Goal: Task Accomplishment & Management: Complete application form

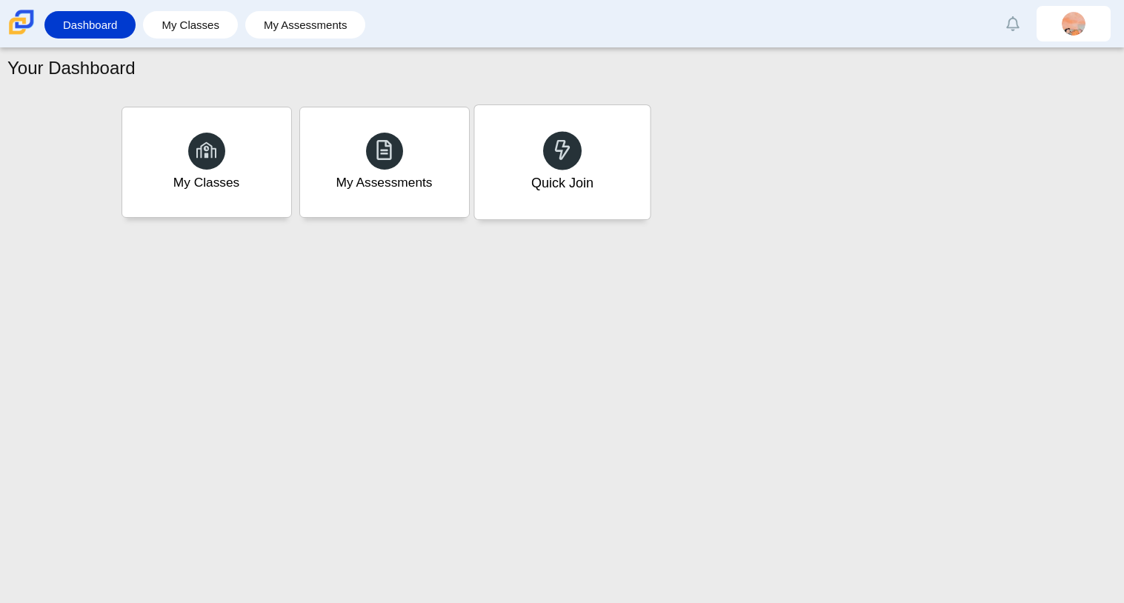
click at [541, 161] on div "Quick Join" at bounding box center [562, 162] width 176 height 114
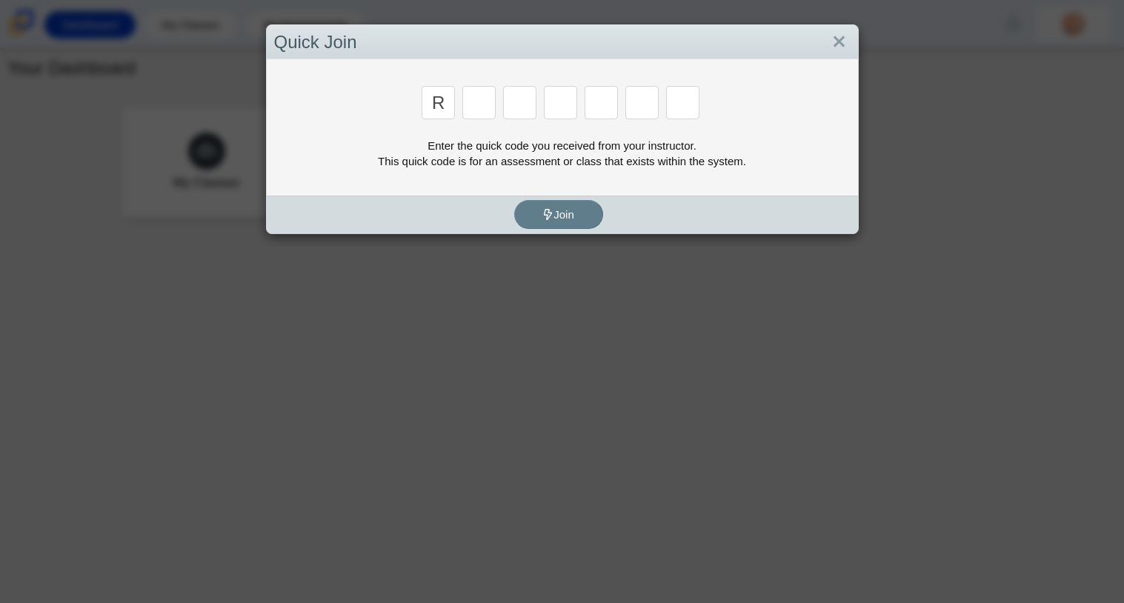
type input "r"
type input "c"
type input "g"
type input "2"
type input "9"
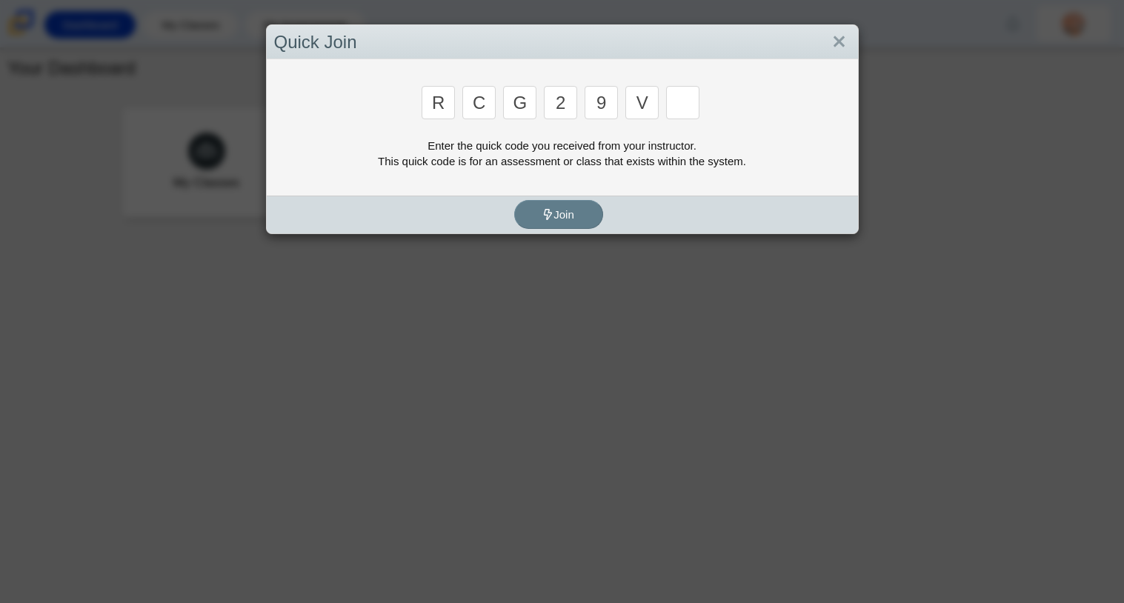
type input "v"
type input "u"
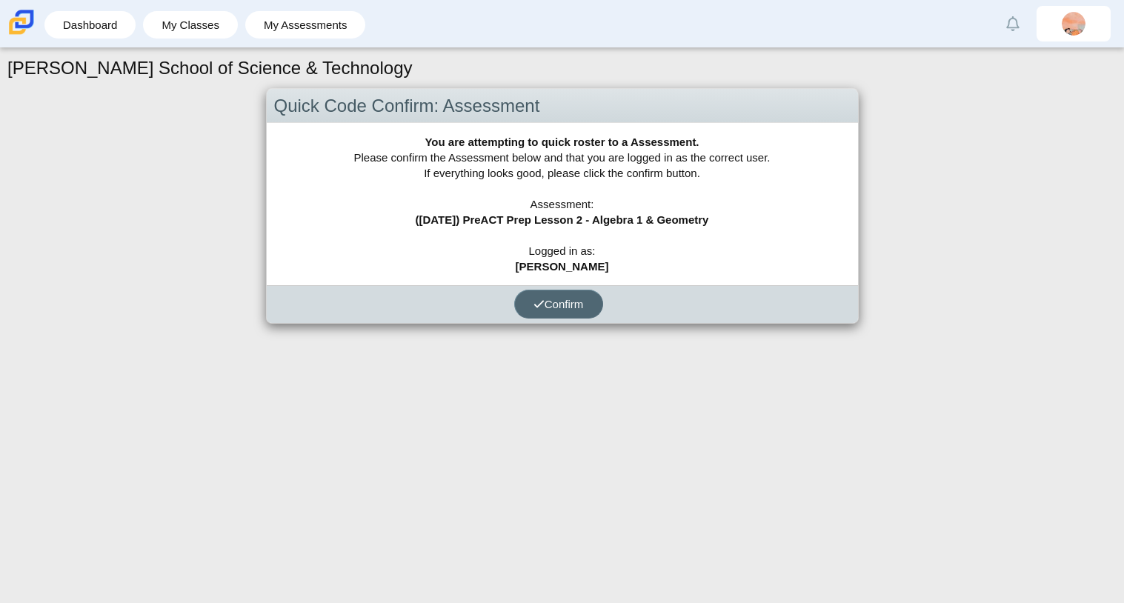
click at [539, 307] on icon "submit" at bounding box center [539, 304] width 11 height 11
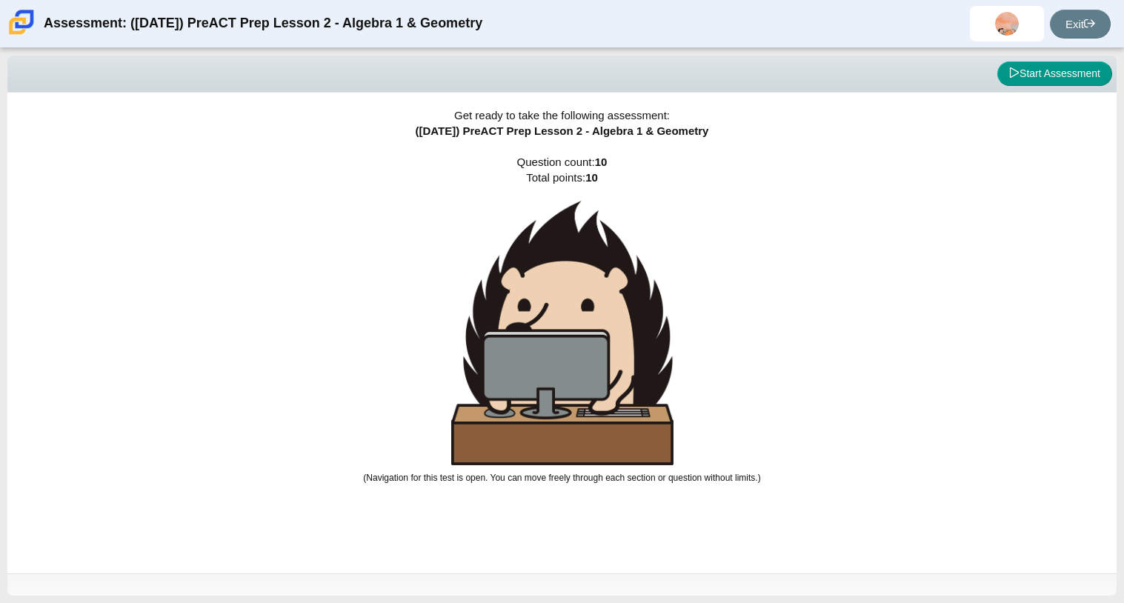
click at [1049, 87] on div "Viewing Question 0 of 10 in Pacing Mode Start Assessment" at bounding box center [561, 74] width 1109 height 37
click at [1035, 81] on button "Start Assessment" at bounding box center [1055, 74] width 115 height 25
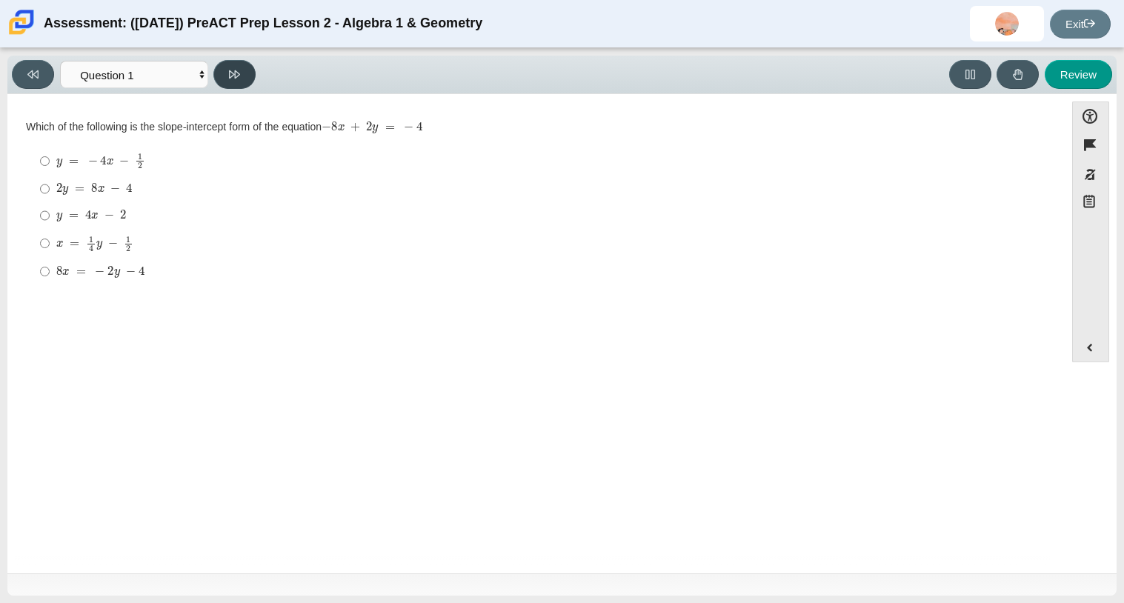
click at [245, 81] on button at bounding box center [234, 74] width 42 height 29
select select "ed62e223-81bd-4cbf-ab48-ab975844bd1f"
click at [30, 268] on label "-2 -2" at bounding box center [537, 274] width 1015 height 27
click at [40, 268] on input "-2 -2" at bounding box center [45, 274] width 10 height 27
radio input "true"
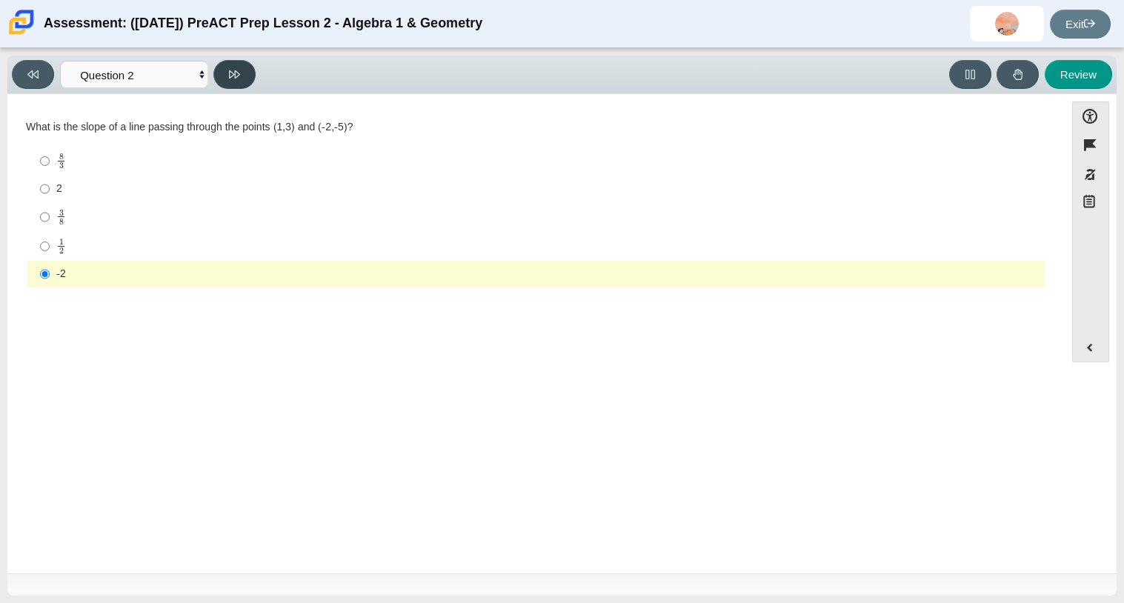
click at [232, 82] on button at bounding box center [234, 74] width 42 height 29
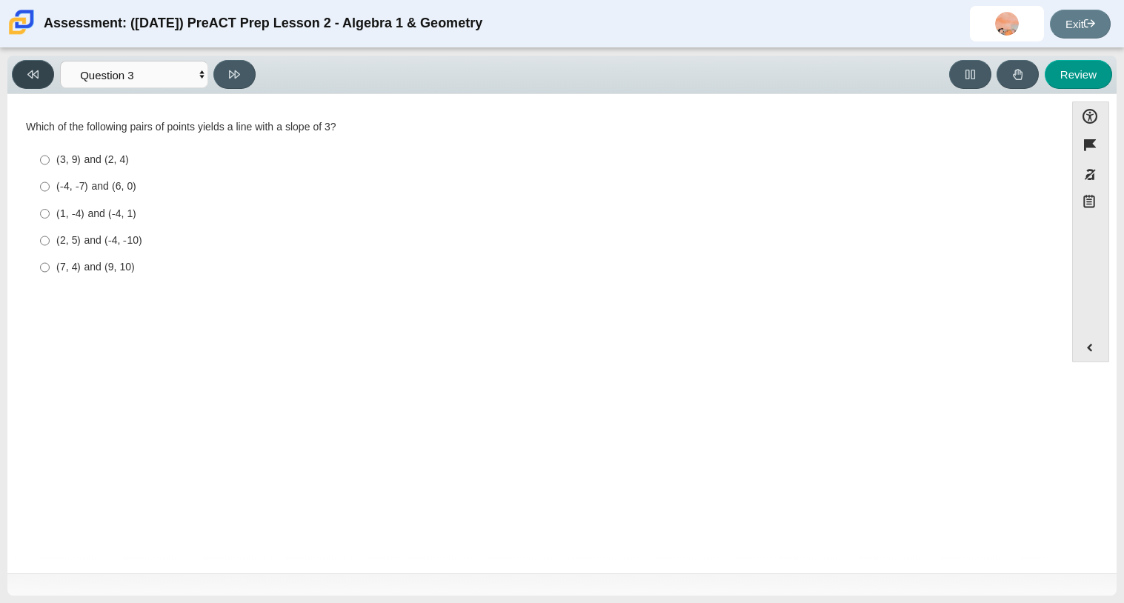
click at [52, 70] on button at bounding box center [33, 74] width 42 height 29
select select "ed62e223-81bd-4cbf-ab48-ab975844bd1f"
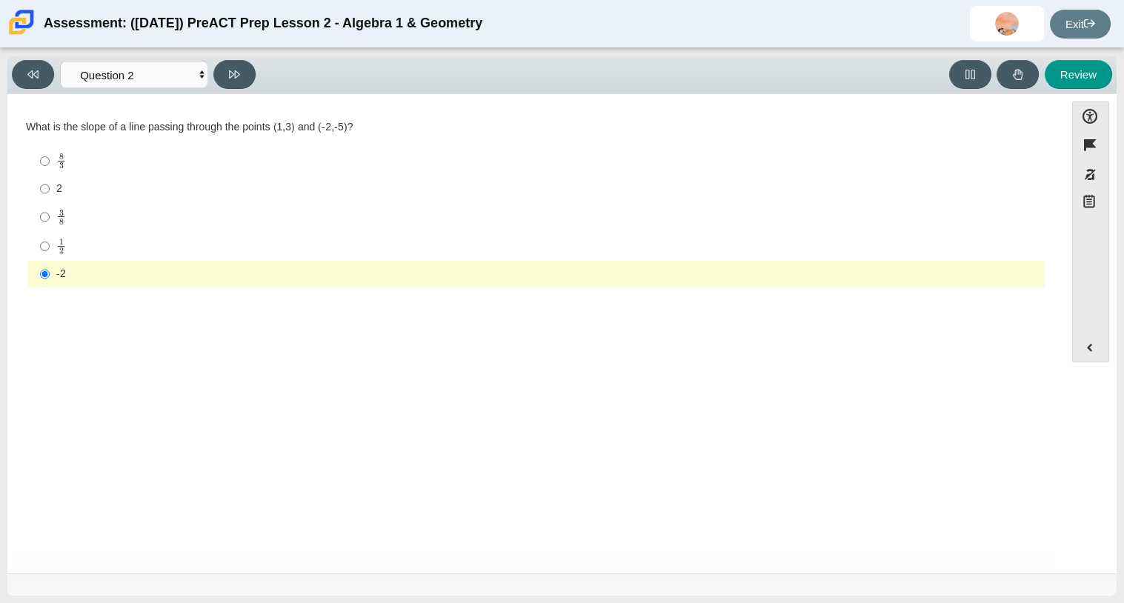
click at [107, 239] on div "1 2" at bounding box center [547, 246] width 983 height 16
click at [50, 239] on input "1 2 1 half" at bounding box center [45, 246] width 10 height 29
radio input "true"
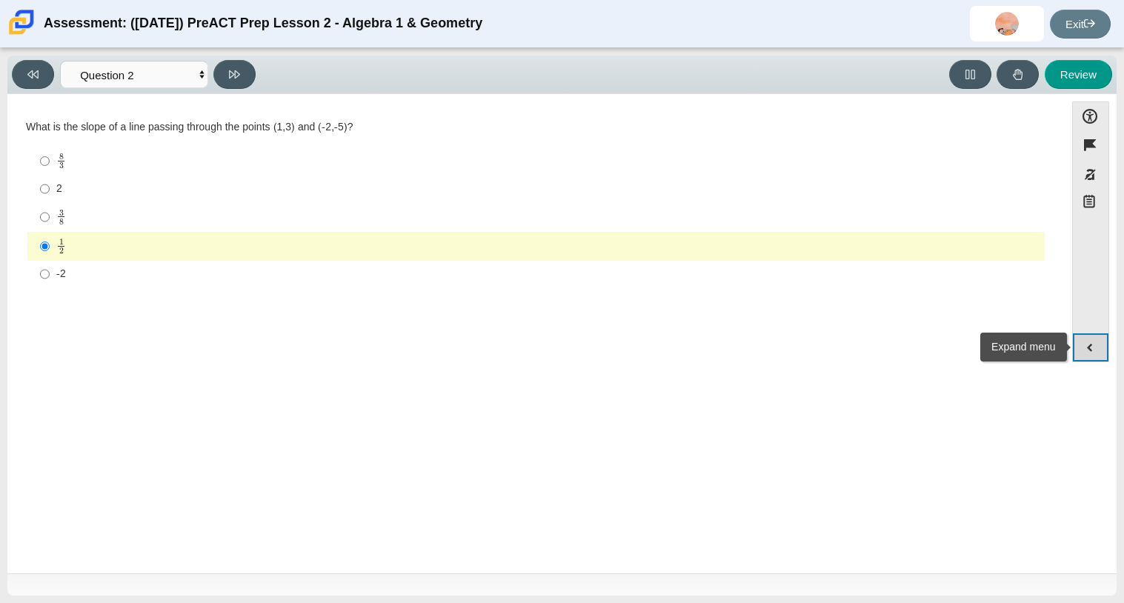
click at [1093, 351] on button "Expand menu" at bounding box center [1091, 348] width 36 height 28
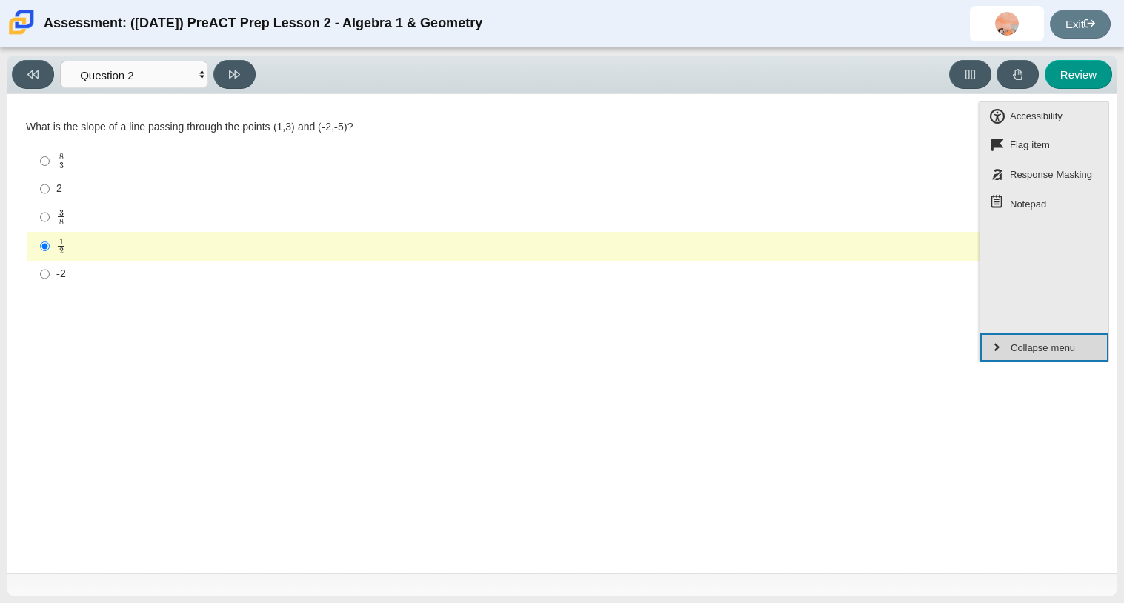
click at [1093, 351] on button "Collapse menu" at bounding box center [1045, 348] width 128 height 28
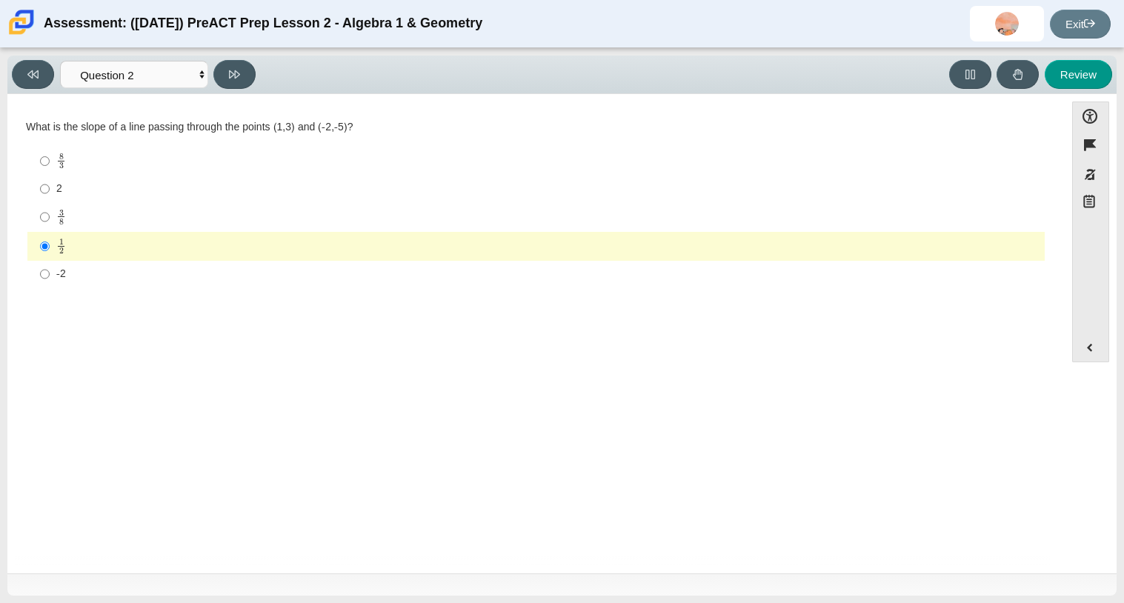
click at [866, 315] on div "Question What is the slope of a line passing through the points (1,3) and (-2,-…" at bounding box center [536, 336] width 1043 height 462
click at [755, 309] on div "Question What is the slope of a line passing through the points (1,3) and (-2,-…" at bounding box center [536, 207] width 1043 height 204
click at [748, 303] on div "Question What is the slope of a line passing through the points (1,3) and (-2,-…" at bounding box center [536, 207] width 1043 height 204
click at [723, 280] on div "-2" at bounding box center [547, 274] width 983 height 15
click at [50, 280] on input "-2 -2" at bounding box center [45, 274] width 10 height 27
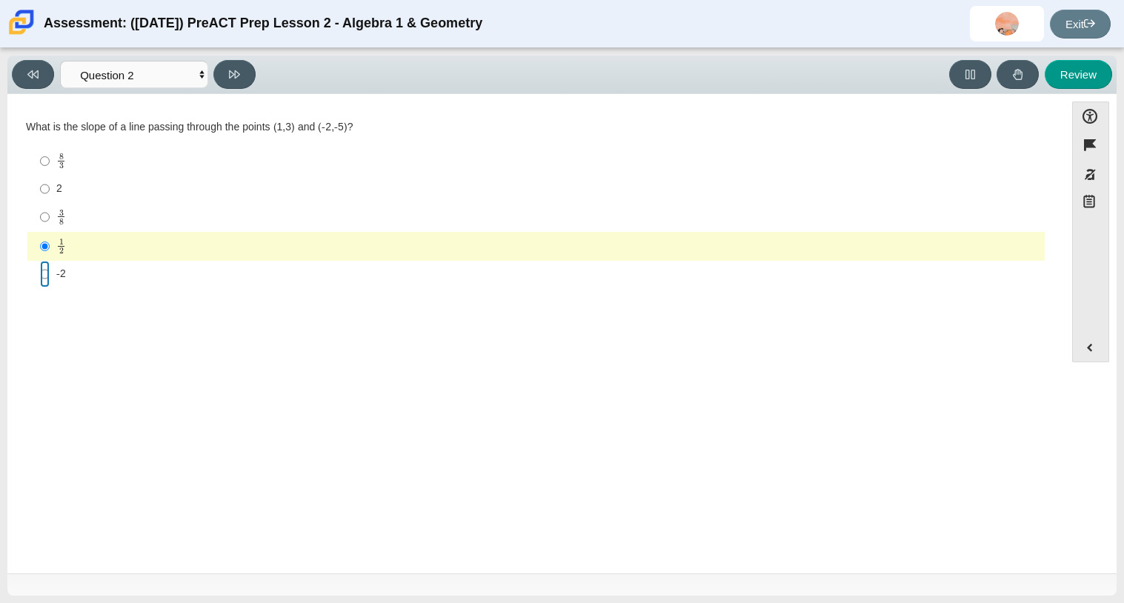
radio input "true"
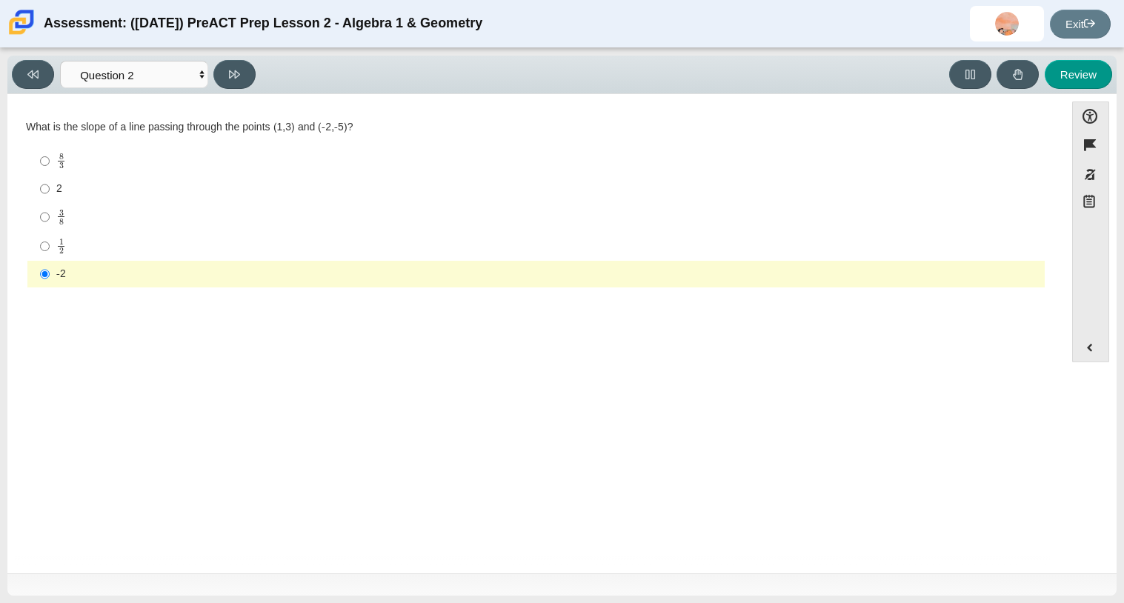
click at [254, 87] on div "Viewing Question 2 of 10 in Pacing Mode Questions Question 1 Question 2 Questio…" at bounding box center [137, 74] width 250 height 29
click at [230, 82] on button at bounding box center [234, 74] width 42 height 29
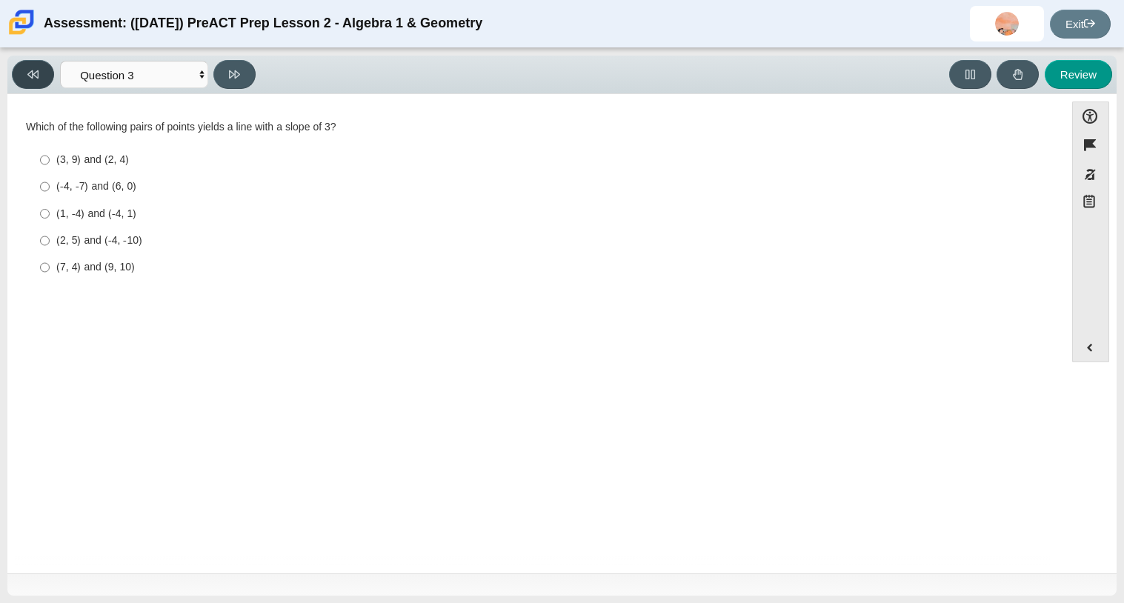
click at [46, 65] on button at bounding box center [33, 74] width 42 height 29
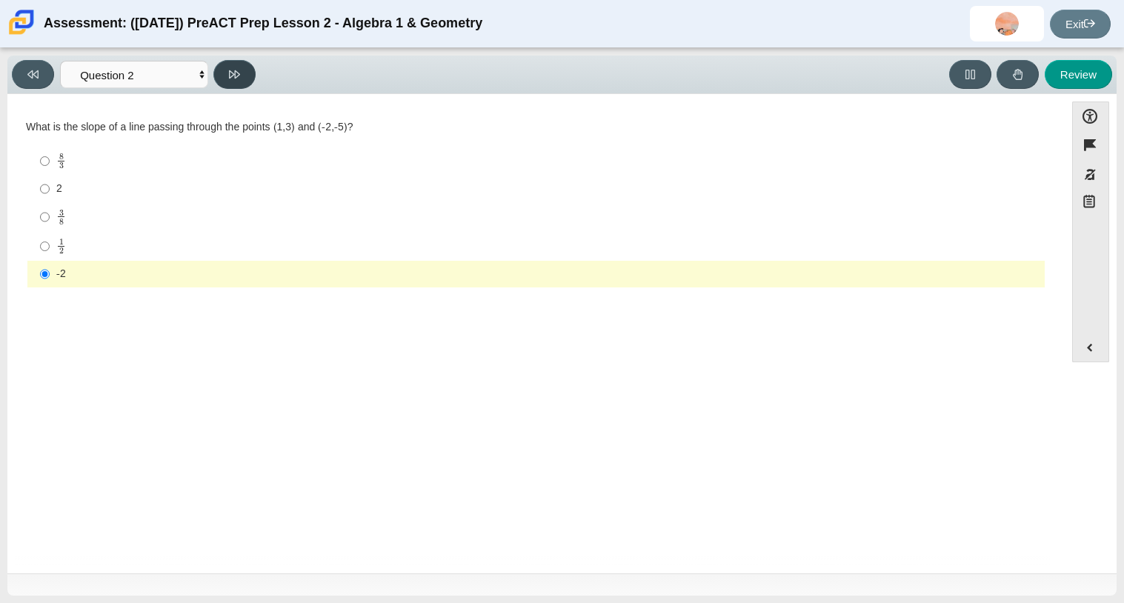
click at [223, 76] on button at bounding box center [234, 74] width 42 height 29
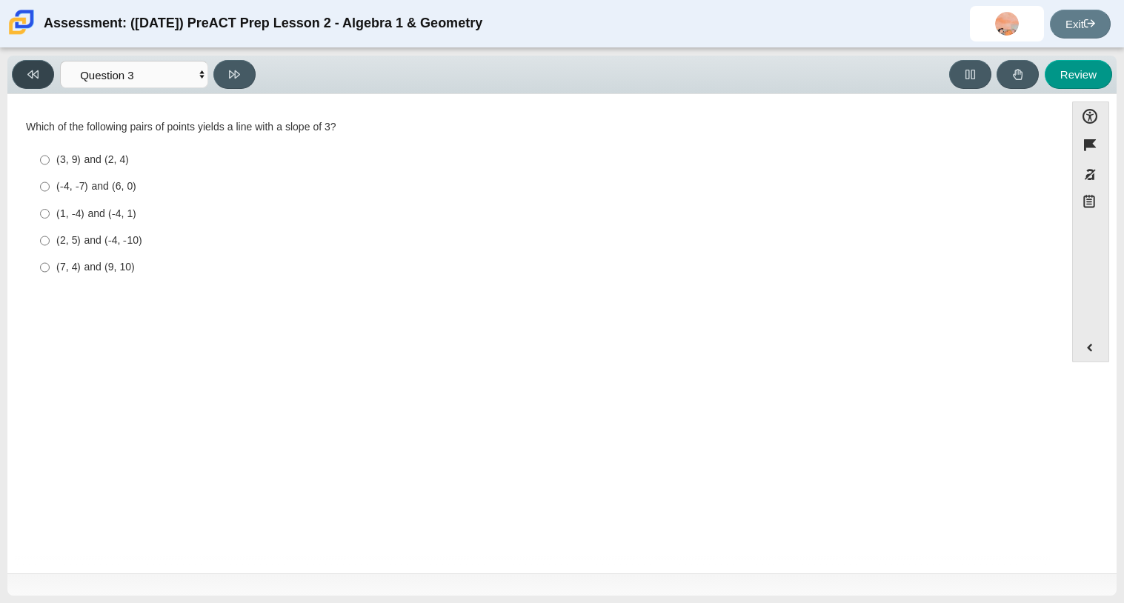
click at [42, 67] on button at bounding box center [33, 74] width 42 height 29
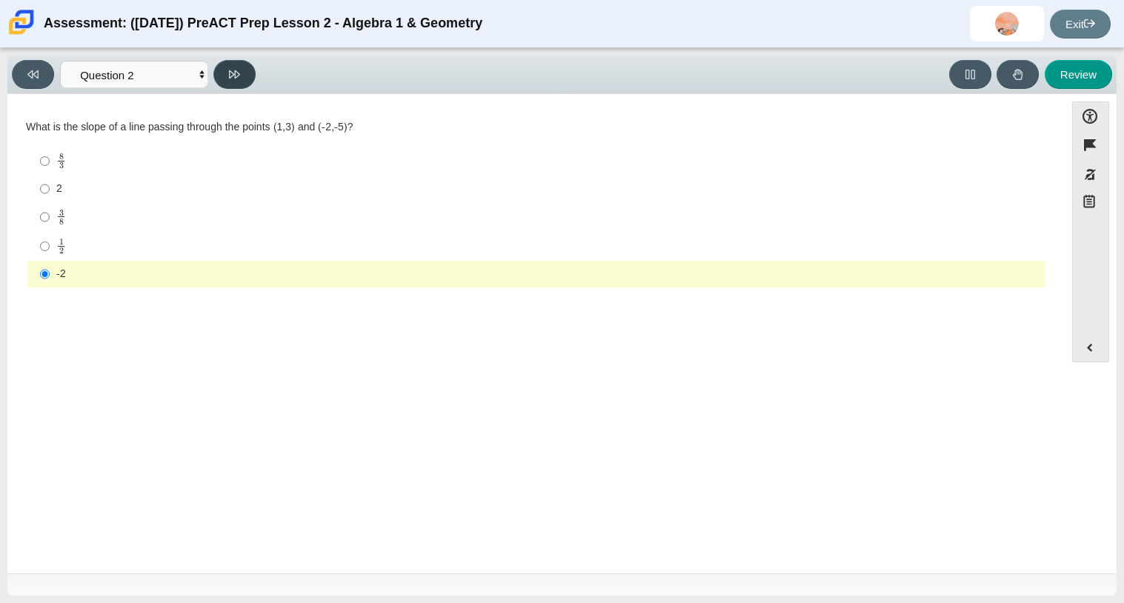
click at [236, 84] on button at bounding box center [234, 74] width 42 height 29
select select "97f4f5fa-a52e-4fed-af51-565bfcdf47cb"
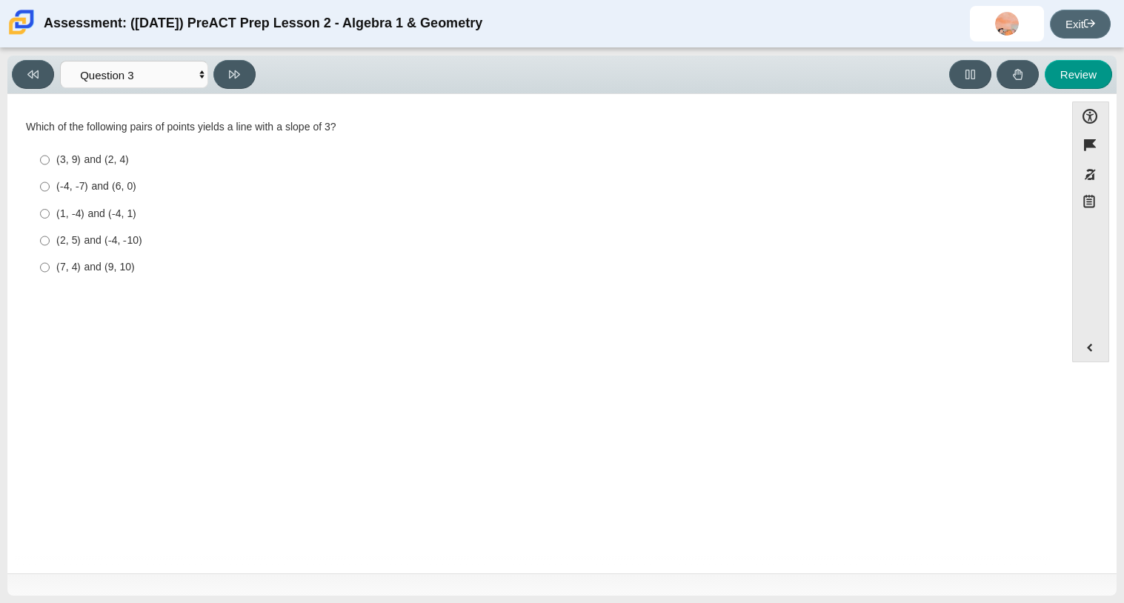
click at [1079, 25] on link "Exit" at bounding box center [1080, 24] width 61 height 29
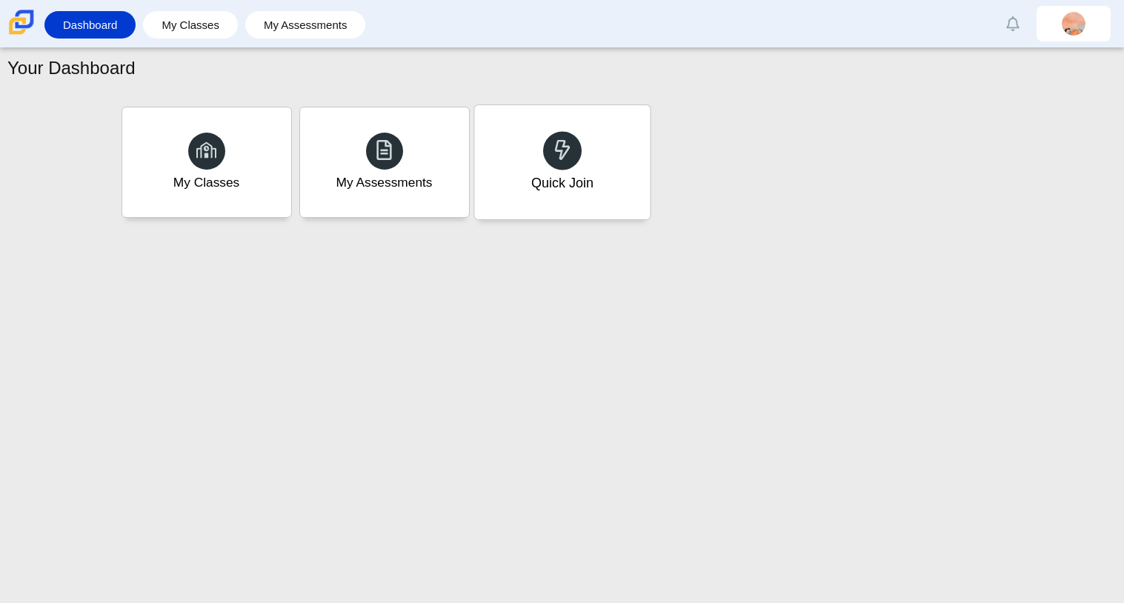
click at [568, 139] on icon at bounding box center [562, 149] width 21 height 21
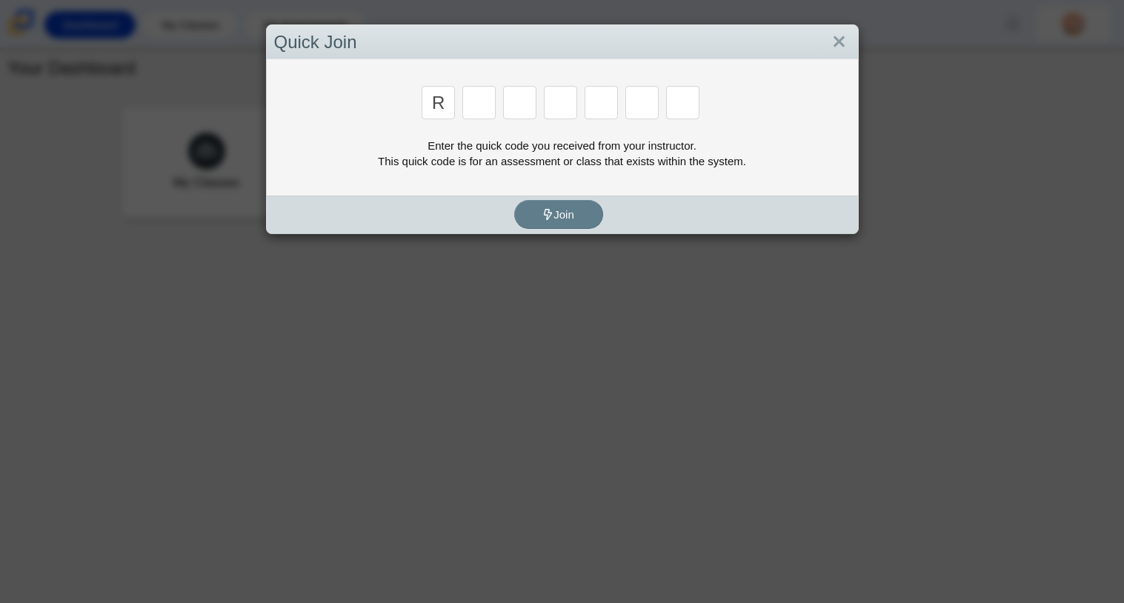
type input "r"
type input "c"
type input "g"
type input "2"
type input "9"
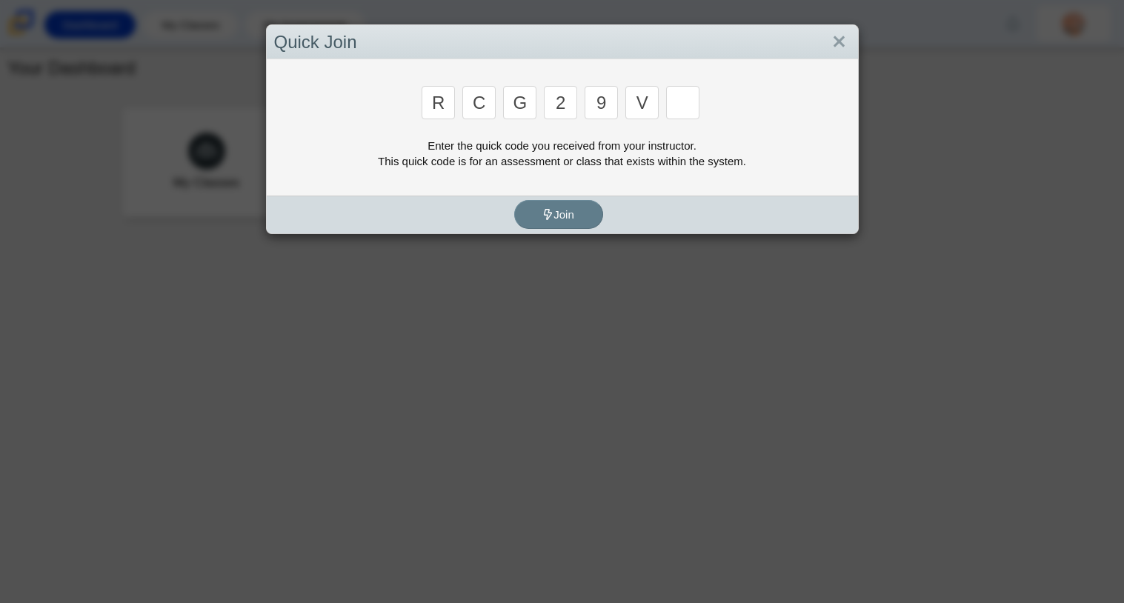
type input "v"
type input "u"
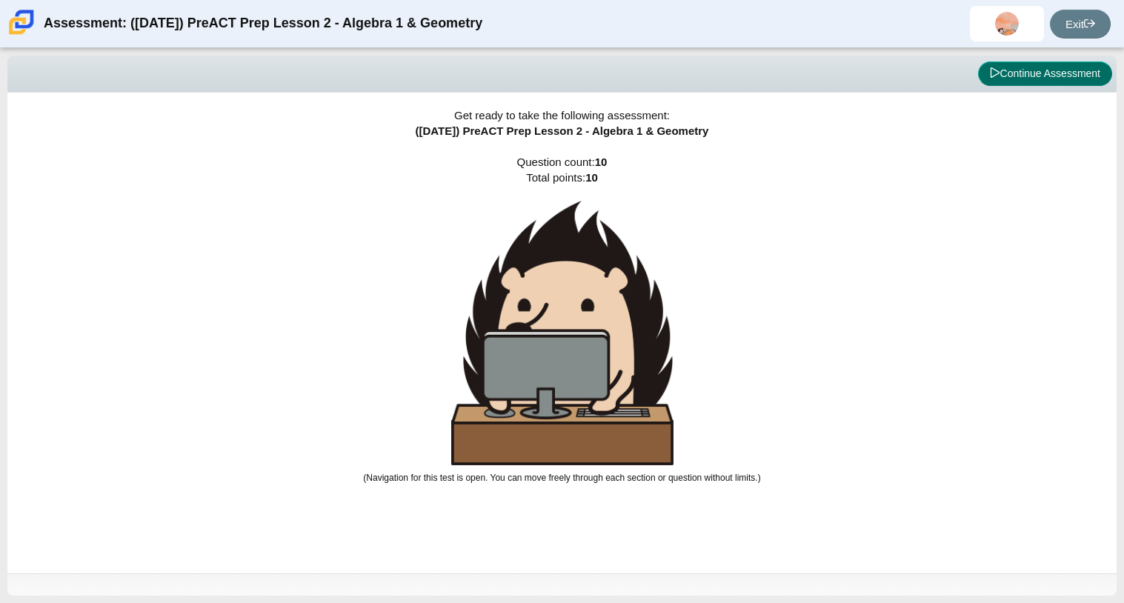
click at [1017, 64] on button "Continue Assessment" at bounding box center [1045, 74] width 134 height 25
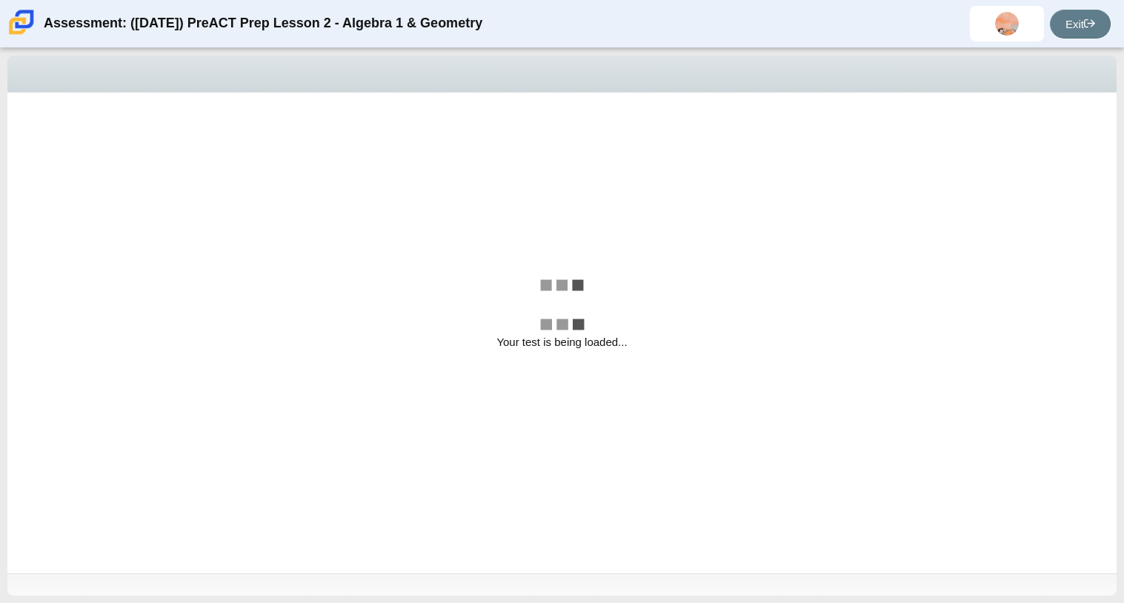
select select "97f4f5fa-a52e-4fed-af51-565bfcdf47cb"
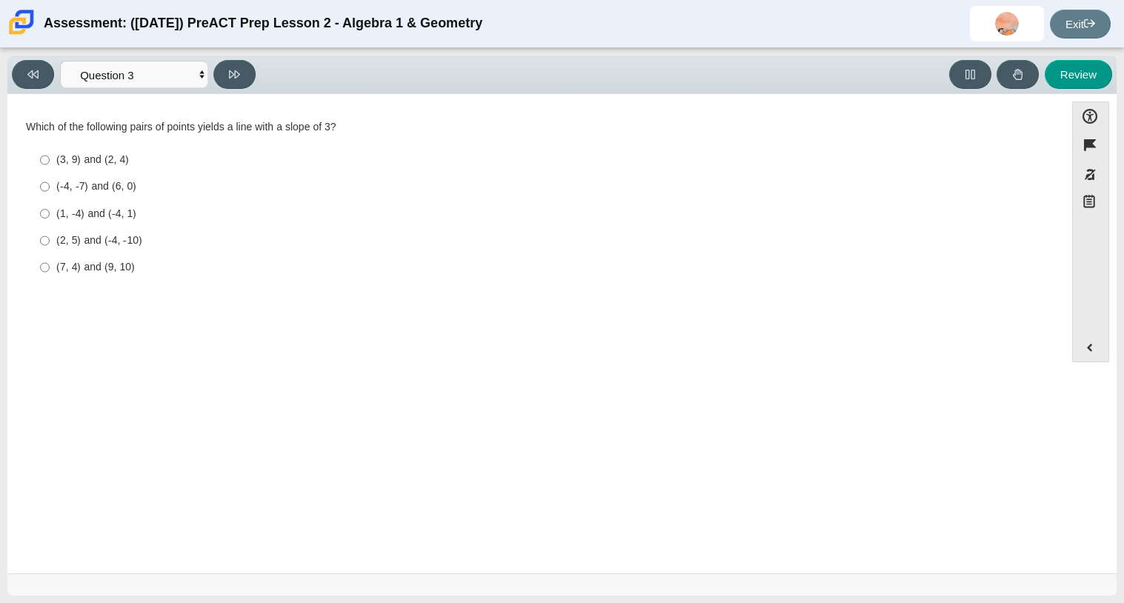
click at [172, 236] on div "(2, 5) and (-4, -10)" at bounding box center [547, 240] width 983 height 15
click at [50, 236] on input "(2, 5) and (-4, -10) (2, 5) and (-4, -10)" at bounding box center [45, 241] width 10 height 27
radio input "true"
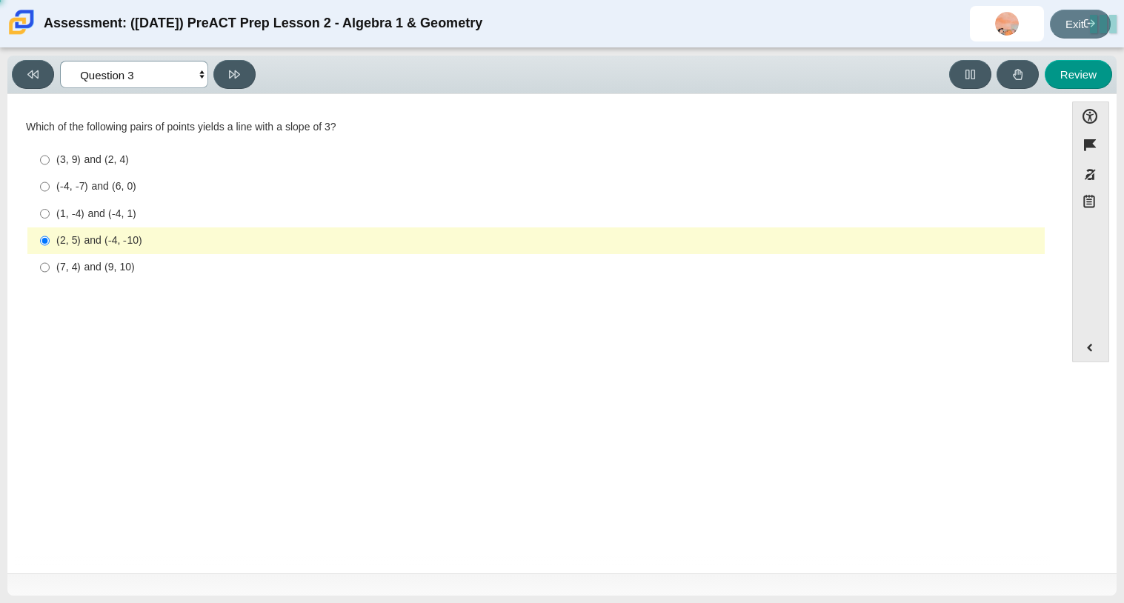
click at [188, 68] on select "Questions Question 1 Question 2 Question 3 Question 4 Question 5 Question 6 Que…" at bounding box center [134, 74] width 148 height 27
select select "review"
click at [60, 61] on select "Questions Question 1 Question 2 Question 3 Question 4 Question 5 Question 6 Que…" at bounding box center [134, 74] width 148 height 27
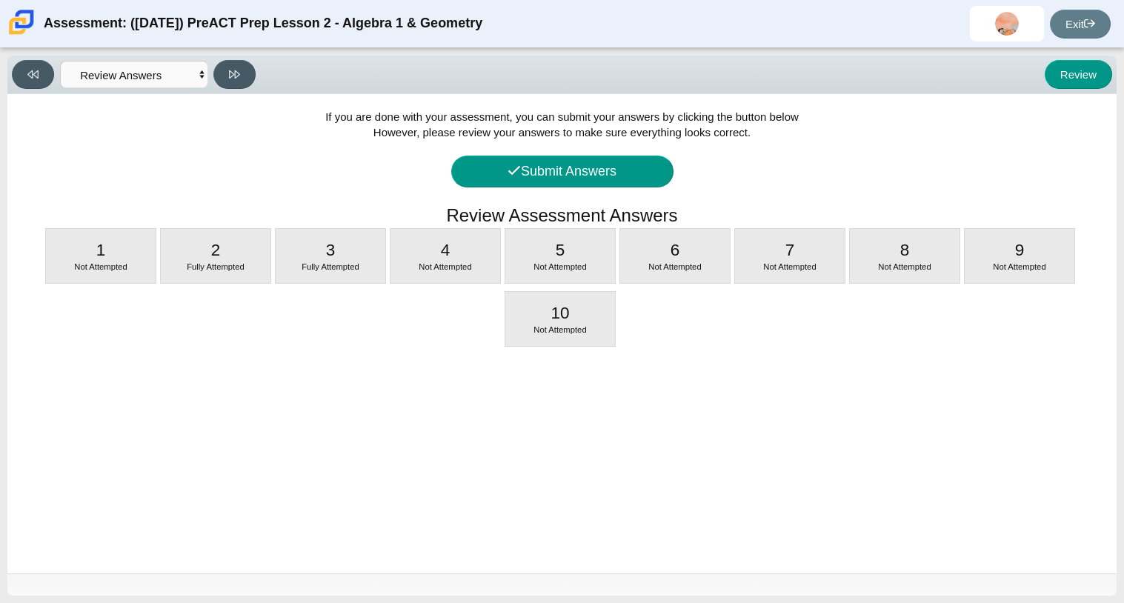
click at [567, 190] on div "If you are done with your assessment, you can submit your answers by clicking t…" at bounding box center [561, 334] width 1109 height 480
click at [559, 178] on button "Submit Answers" at bounding box center [562, 172] width 222 height 32
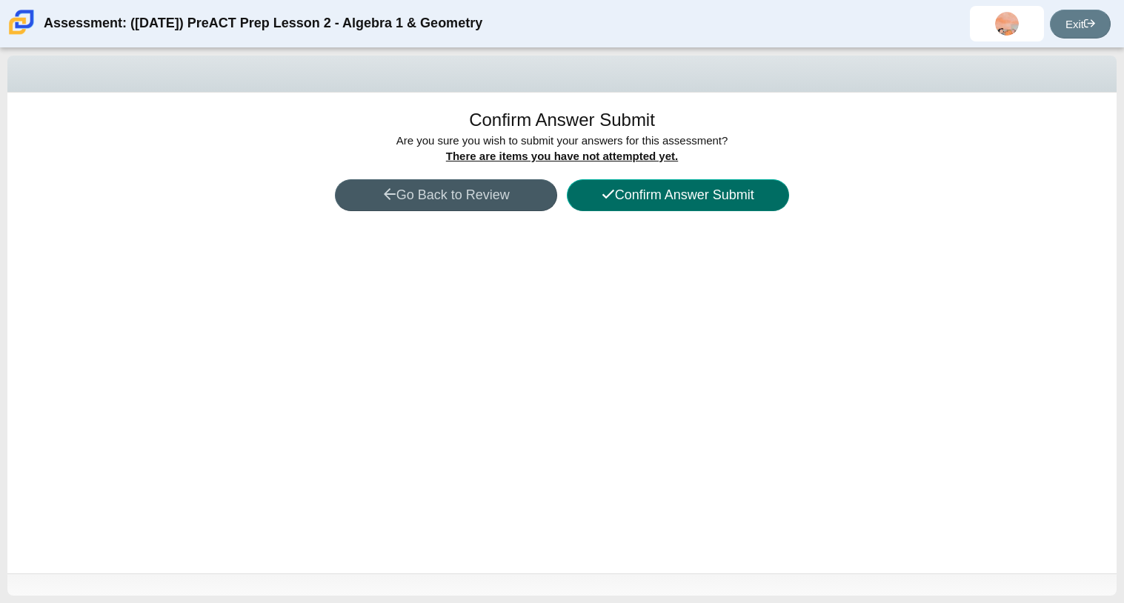
click at [650, 196] on button "Confirm Answer Submit" at bounding box center [678, 195] width 222 height 32
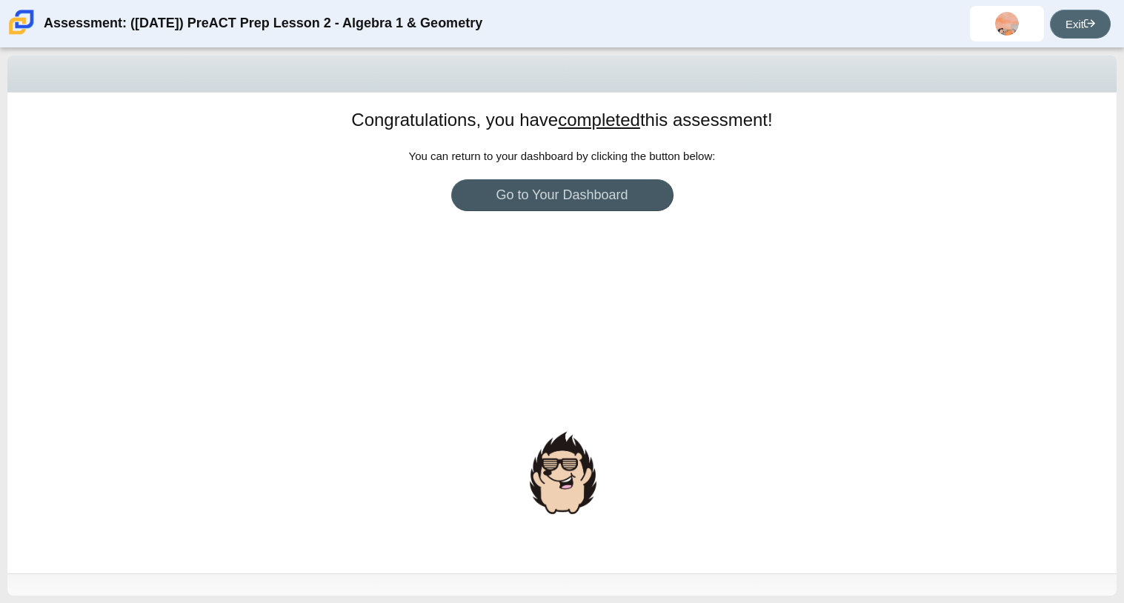
click at [1089, 24] on icon at bounding box center [1089, 23] width 11 height 11
